Goal: Task Accomplishment & Management: Complete application form

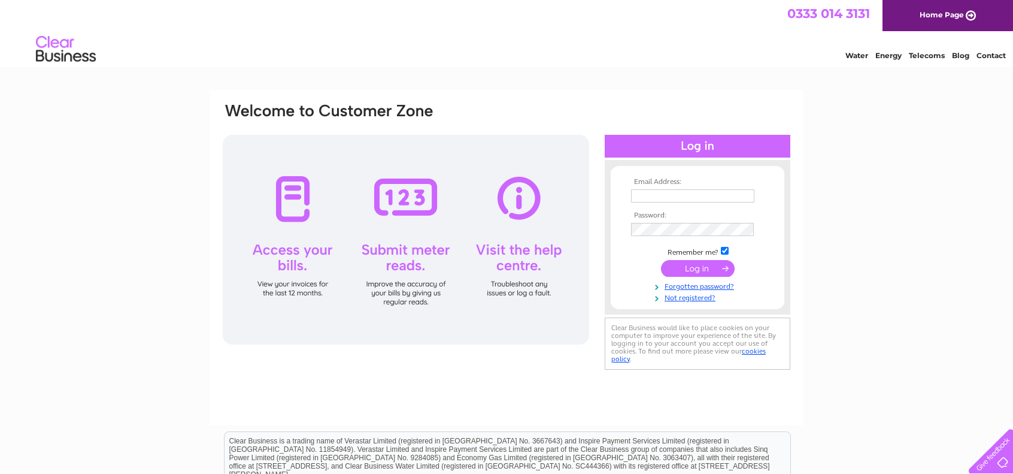
click at [642, 190] on input "text" at bounding box center [692, 195] width 123 height 13
click at [803, 193] on div "Email Address: Password:" at bounding box center [506, 360] width 1013 height 540
click at [703, 186] on td at bounding box center [697, 195] width 139 height 19
click at [702, 191] on input "text" at bounding box center [692, 195] width 123 height 13
click at [704, 221] on td at bounding box center [697, 230] width 139 height 20
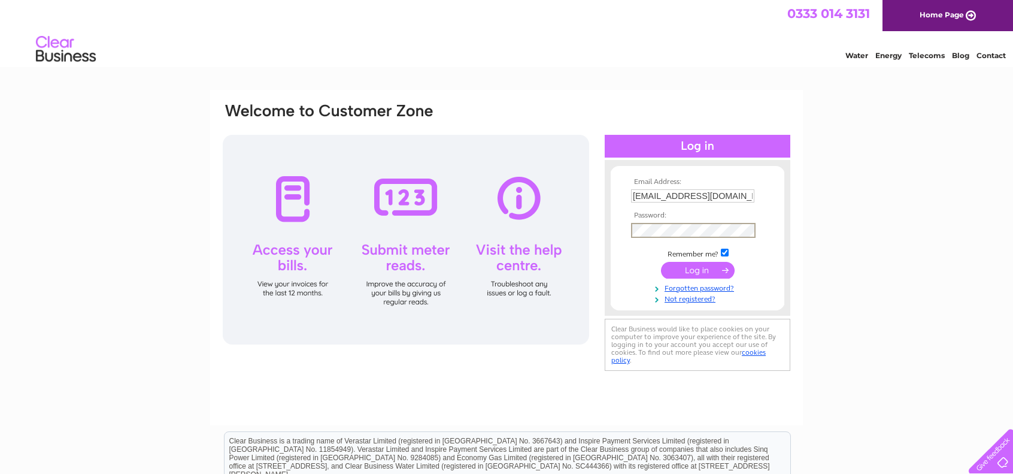
click at [709, 187] on td "roryjoshuamartin@gmail.com" at bounding box center [697, 195] width 139 height 19
click at [708, 196] on input "roryjoshuamartin@gmail.com" at bounding box center [693, 196] width 125 height 14
type input "rory@farmersarms.co.uk"
click at [688, 299] on link "Not registered?" at bounding box center [699, 297] width 136 height 11
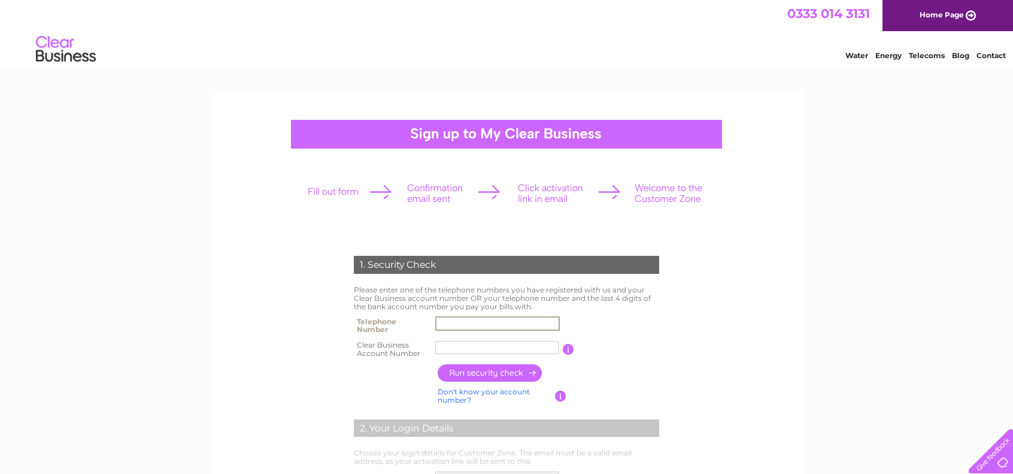
click at [482, 321] on input "text" at bounding box center [497, 323] width 125 height 14
type input "07918743169"
drag, startPoint x: 262, startPoint y: 323, endPoint x: 456, endPoint y: 354, distance: 196.3
click at [262, 323] on form "1. Security Check Please enter one of the telephone numbers you have registered…" at bounding box center [506, 456] width 570 height 449
click at [473, 350] on input "text" at bounding box center [496, 347] width 123 height 13
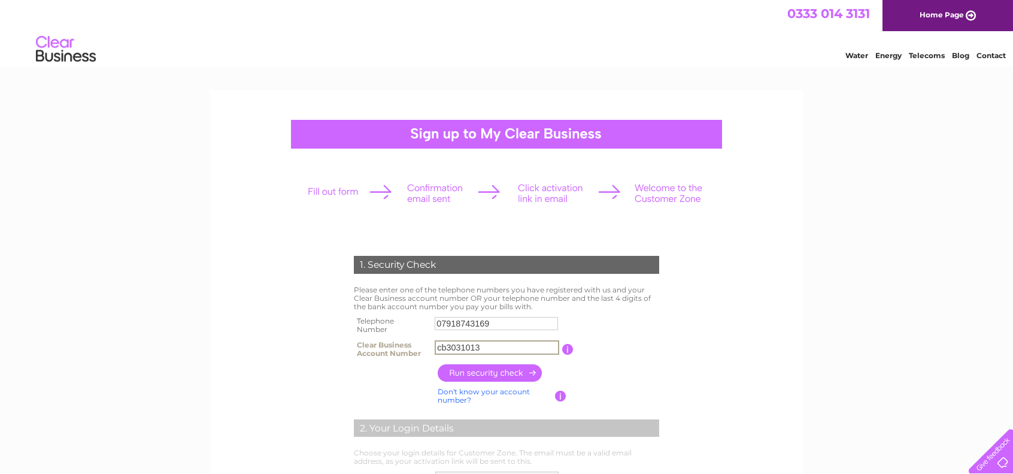
click at [493, 367] on input "button" at bounding box center [490, 372] width 105 height 17
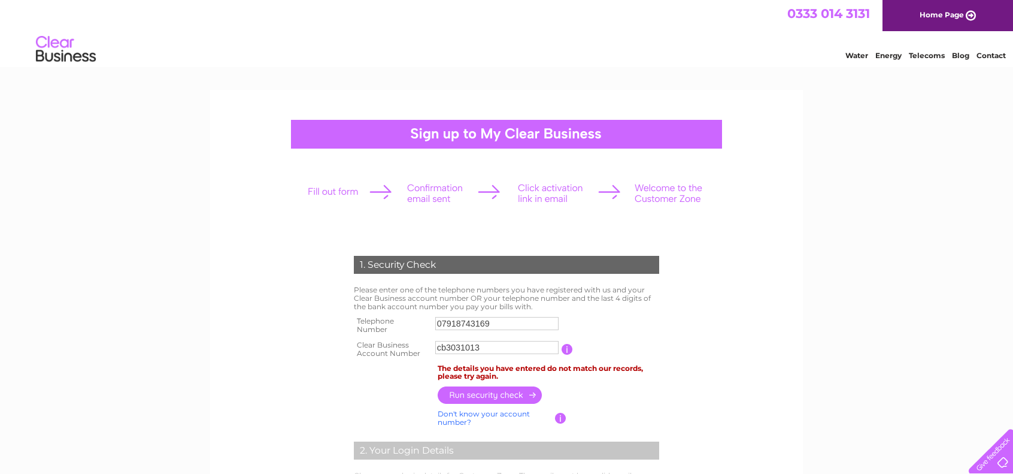
click at [472, 322] on input "07918743169" at bounding box center [496, 323] width 123 height 13
click at [472, 322] on input "07918743169" at bounding box center [497, 323] width 125 height 14
click at [642, 325] on table "Telephone Number 07918743169 Clear Business Account Number cb3031013 You will f…" at bounding box center [506, 337] width 311 height 48
click at [612, 339] on td "You will find your account number on the top right corner of your bill and it w…" at bounding box center [617, 349] width 89 height 24
click at [489, 324] on input "07918743169" at bounding box center [497, 323] width 125 height 14
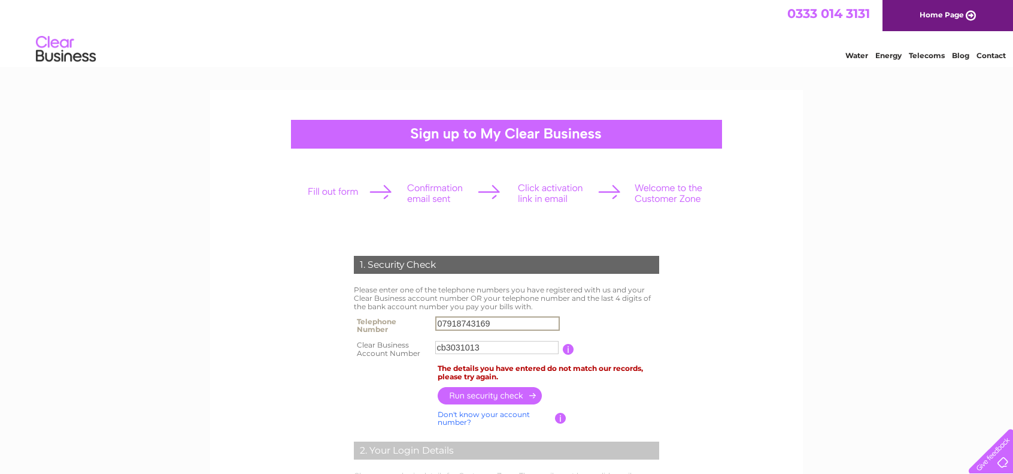
click at [489, 324] on input "07918743169" at bounding box center [497, 323] width 125 height 14
click at [641, 314] on table "Telephone Number 07918743169 Clear Business Account Number cb3031013 You will f…" at bounding box center [506, 337] width 311 height 48
click at [471, 350] on input "cb3031013" at bounding box center [496, 347] width 123 height 13
click at [442, 345] on input "cb3031013" at bounding box center [497, 347] width 125 height 14
type input "30310132"
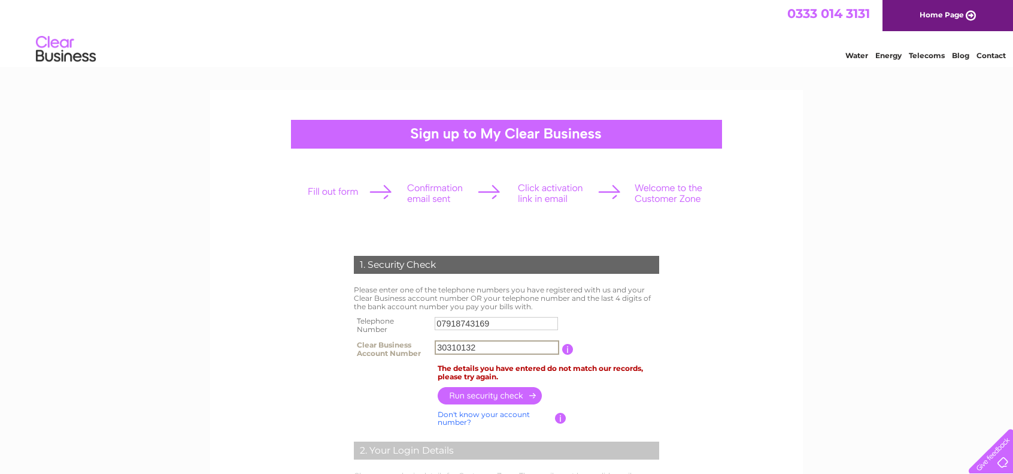
click at [506, 389] on input "button" at bounding box center [490, 395] width 105 height 17
